Goal: Task Accomplishment & Management: Complete application form

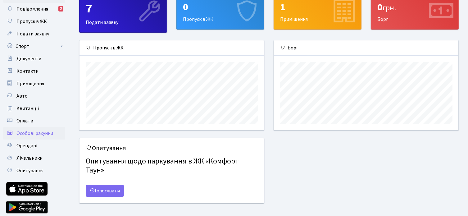
scroll to position [20, 0]
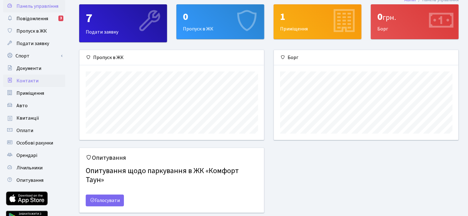
click at [31, 80] on span "Контакти" at bounding box center [27, 80] width 22 height 7
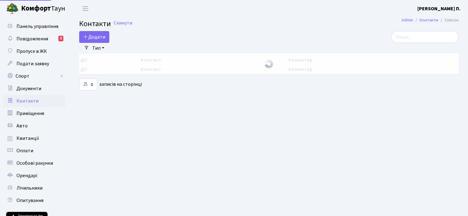
select select "25"
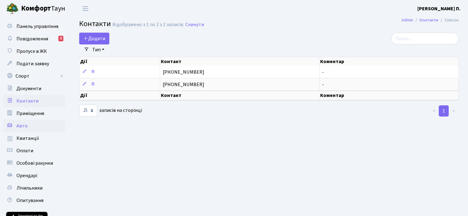
click at [24, 128] on span "Авто" at bounding box center [21, 125] width 11 height 7
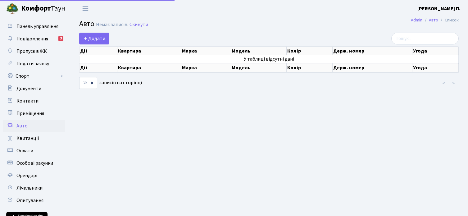
select select "25"
click at [93, 37] on span "Додати" at bounding box center [94, 38] width 22 height 7
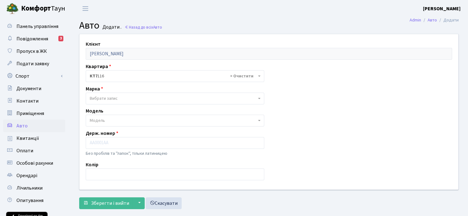
click at [259, 99] on span at bounding box center [259, 98] width 1 height 12
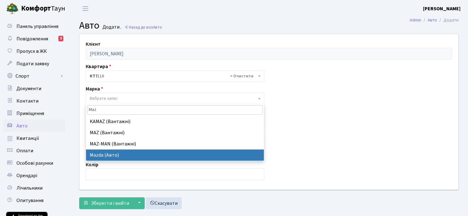
type input "Maz"
select select "87"
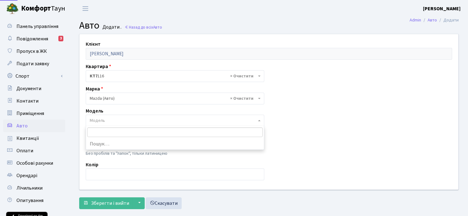
click at [128, 118] on span "Модель" at bounding box center [173, 120] width 167 height 6
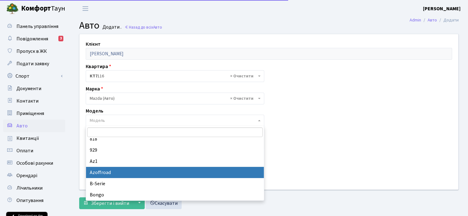
scroll to position [235, 0]
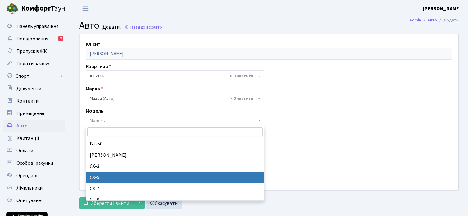
select select "1424"
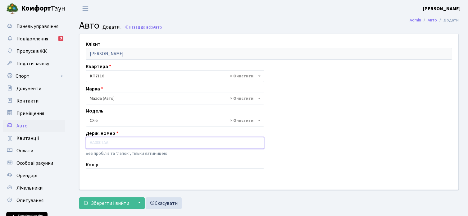
click at [120, 144] on input "text" at bounding box center [175, 143] width 178 height 12
click at [104, 142] on input "KA9362PA" at bounding box center [175, 143] width 178 height 12
click at [96, 142] on input "KA9263PA" at bounding box center [175, 143] width 178 height 12
click at [104, 143] on input "KA 9263PA" at bounding box center [175, 143] width 178 height 12
type input "KA 9263 PA"
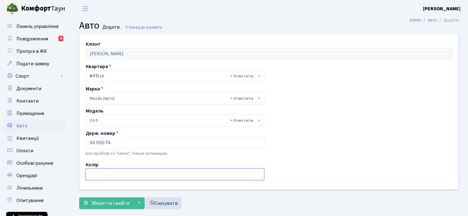
click at [103, 173] on input "text" at bounding box center [175, 174] width 178 height 12
type input "X"
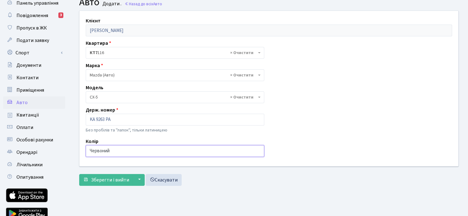
scroll to position [51, 0]
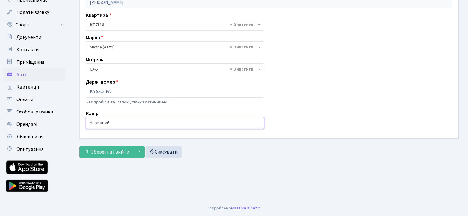
type input "Червоний"
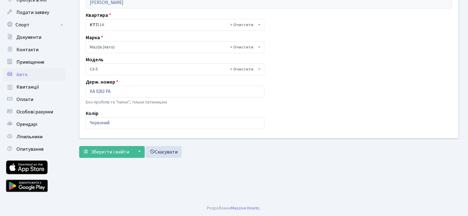
click at [225, 168] on main "Admin Авто Додати Авто Додати . Назад до всіх Авто Клієнт Блажчук Людмила Петрі…" at bounding box center [269, 83] width 398 height 234
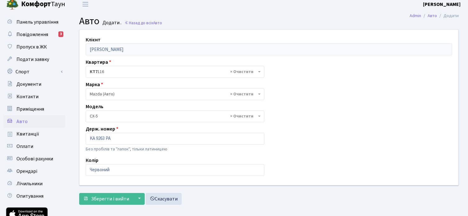
scroll to position [0, 0]
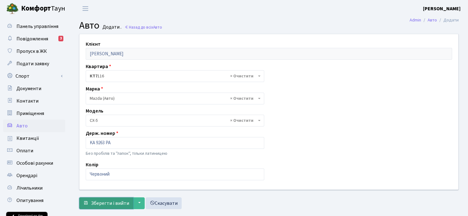
click at [115, 203] on span "Зберегти і вийти" at bounding box center [110, 203] width 38 height 7
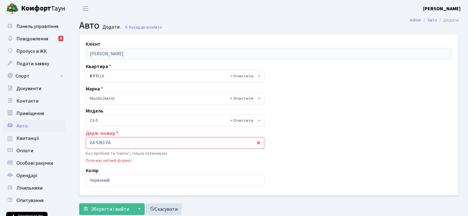
select select "1424"
click at [96, 142] on input "KA 9263 PA" at bounding box center [175, 143] width 178 height 12
click at [105, 143] on input "KA9263 PA" at bounding box center [175, 143] width 178 height 12
type input "KA9263PA"
click at [306, 161] on div "Клієнт Блажчук Людмила Петрівна Квартира - <b>КТ7</b>&nbsp;&nbsp;&nbsp;116 × КТ…" at bounding box center [269, 114] width 388 height 161
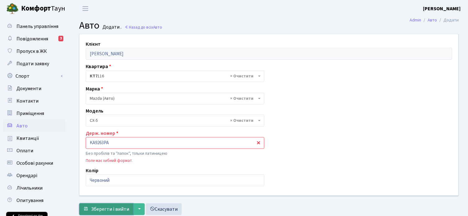
click at [114, 208] on span "Зберегти і вийти" at bounding box center [110, 208] width 38 height 7
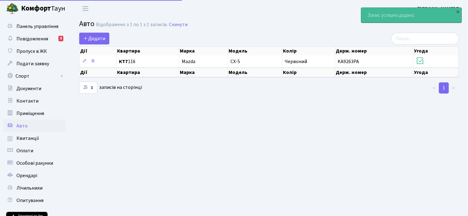
select select "25"
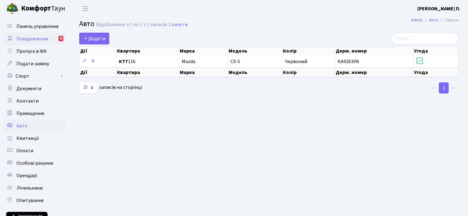
click at [24, 38] on span "Повідомлення" at bounding box center [32, 38] width 32 height 7
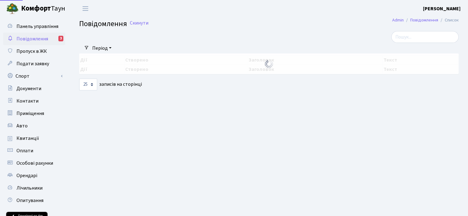
select select "25"
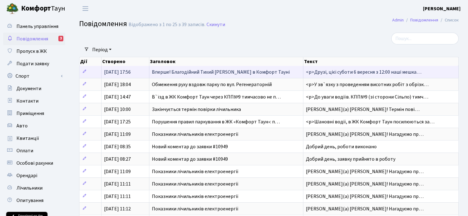
click at [187, 71] on span "Вперше! Благодійний Тихий [PERSON_NAME] в Комфорт Тауні" at bounding box center [221, 72] width 138 height 7
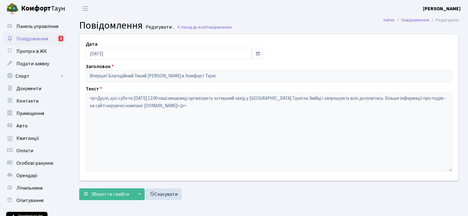
click at [37, 37] on span "Повідомлення" at bounding box center [32, 38] width 32 height 7
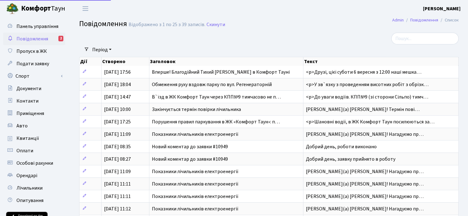
select select "25"
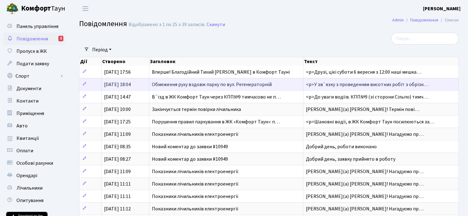
click at [166, 84] on span "Обмеження руху вздовж парку по вул. Регенераторній" at bounding box center [212, 84] width 120 height 7
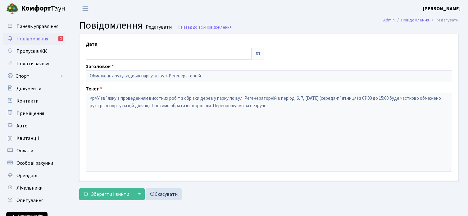
type input "05.08.2025"
click at [27, 39] on span "Повідомлення" at bounding box center [32, 38] width 32 height 7
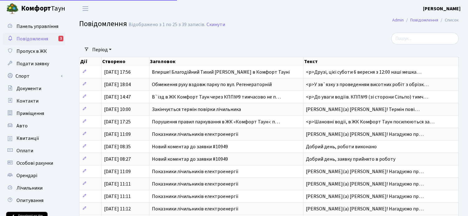
select select "25"
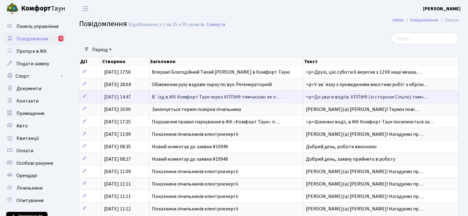
click at [161, 95] on span "В`їзд в ЖК Комфорт Таун через КПП№9 тимчасово не п…" at bounding box center [216, 96] width 129 height 7
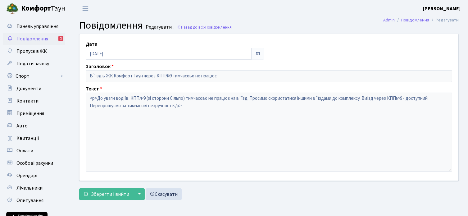
click at [36, 39] on span "Повідомлення" at bounding box center [32, 38] width 32 height 7
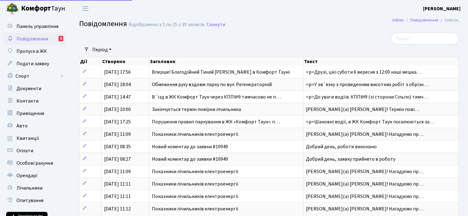
select select "25"
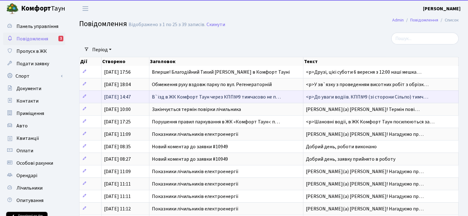
scroll to position [31, 0]
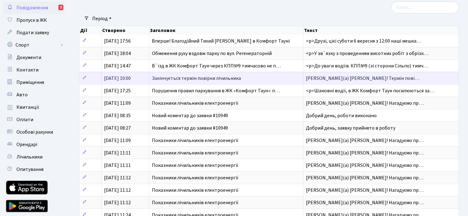
click at [171, 78] on span "Закінчується термін повірки лічильника" at bounding box center [196, 78] width 89 height 7
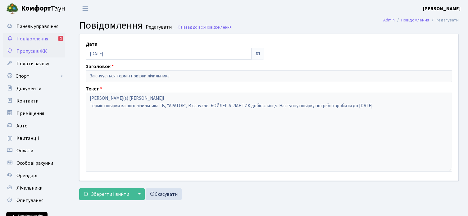
click at [30, 51] on span "Пропуск в ЖК" at bounding box center [31, 51] width 30 height 7
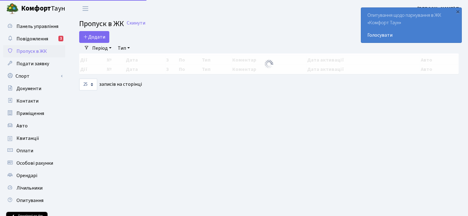
select select "25"
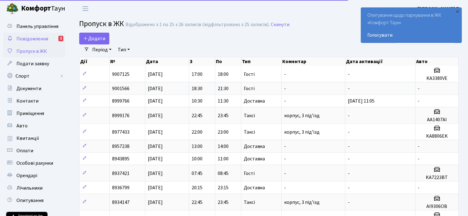
click at [34, 38] on span "Повідомлення" at bounding box center [32, 38] width 32 height 7
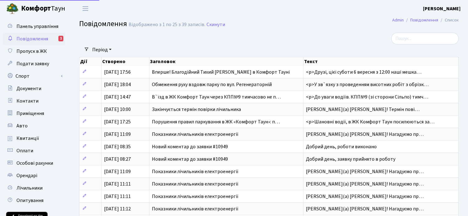
select select "25"
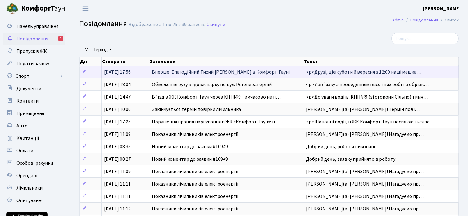
click at [184, 74] on span "Вперше! Благодійний Тихий Маркет в Комфорт Тауні" at bounding box center [221, 72] width 138 height 7
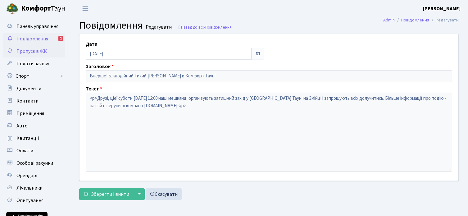
click at [26, 49] on span "Пропуск в ЖК" at bounding box center [31, 51] width 30 height 7
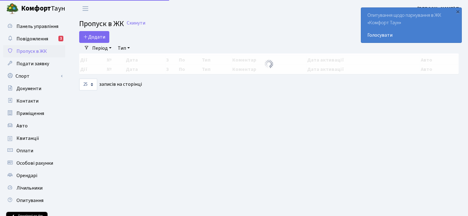
select select "25"
